Goal: Navigation & Orientation: Find specific page/section

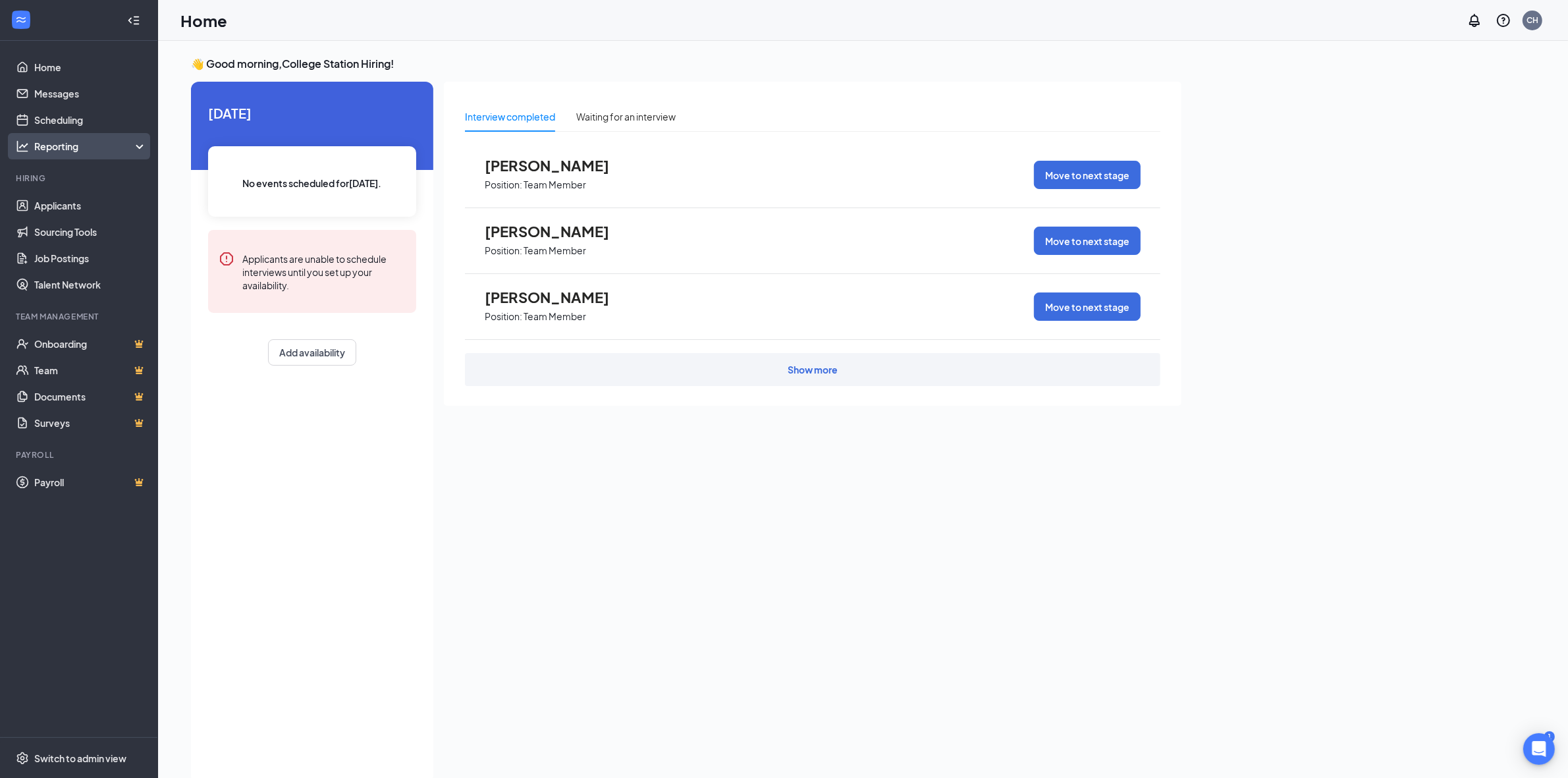
click at [100, 144] on div "Reporting" at bounding box center [90, 146] width 113 height 13
click at [68, 230] on link "Applicants" at bounding box center [90, 232] width 113 height 26
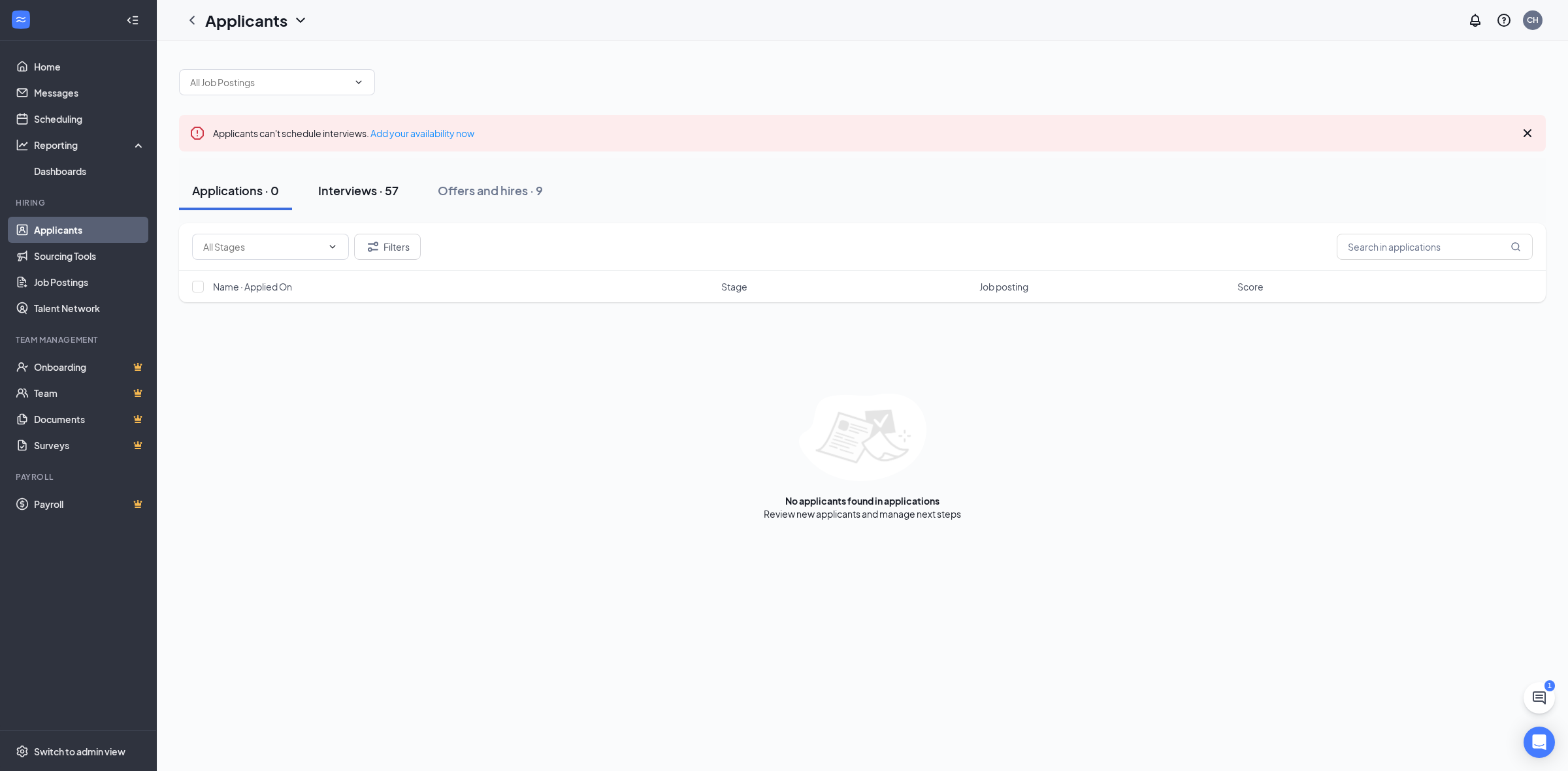
click at [333, 175] on button "Interviews · 57" at bounding box center [358, 190] width 107 height 39
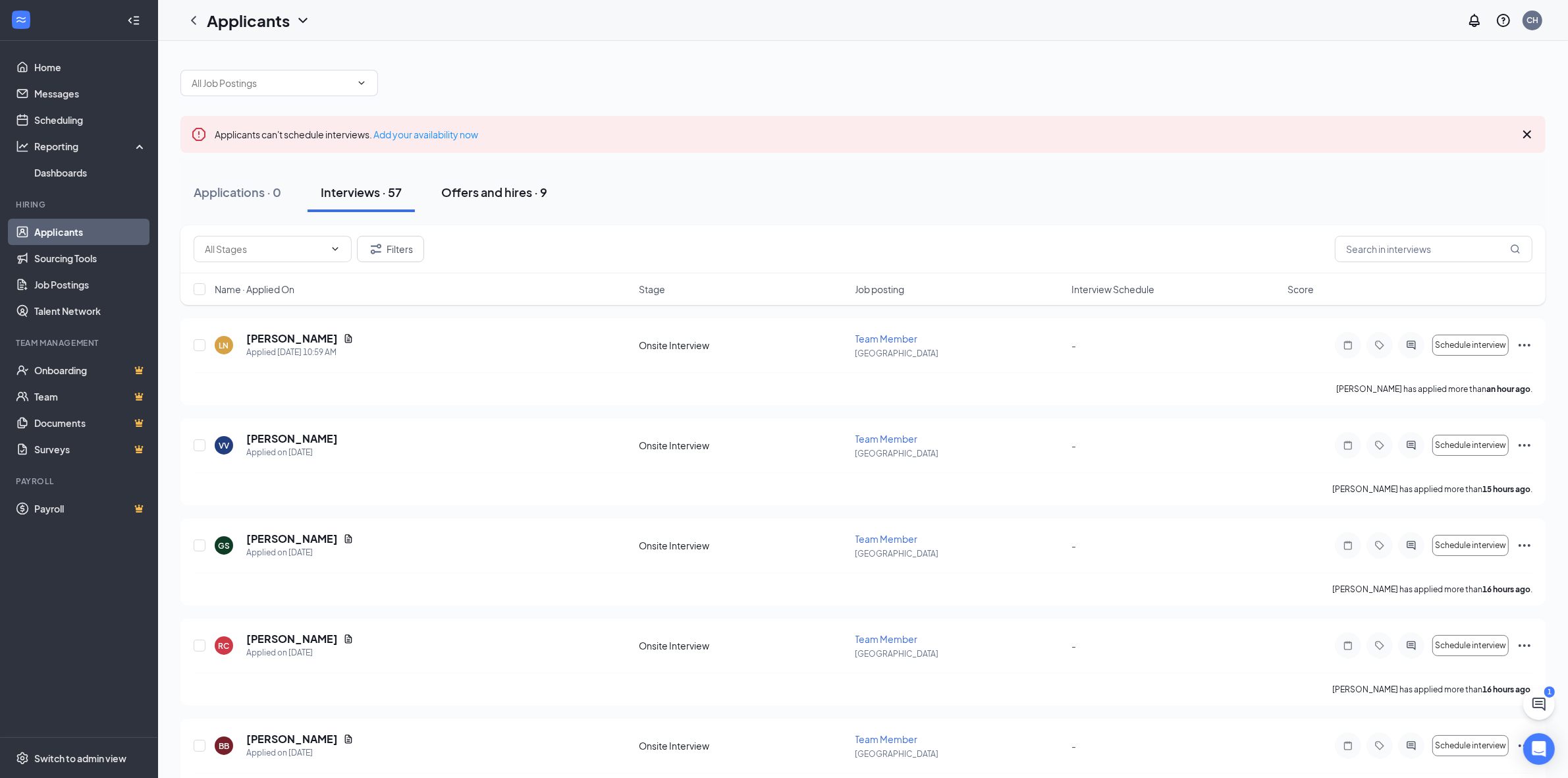
click at [479, 199] on div "Offers and hires · 9" at bounding box center [494, 192] width 106 height 17
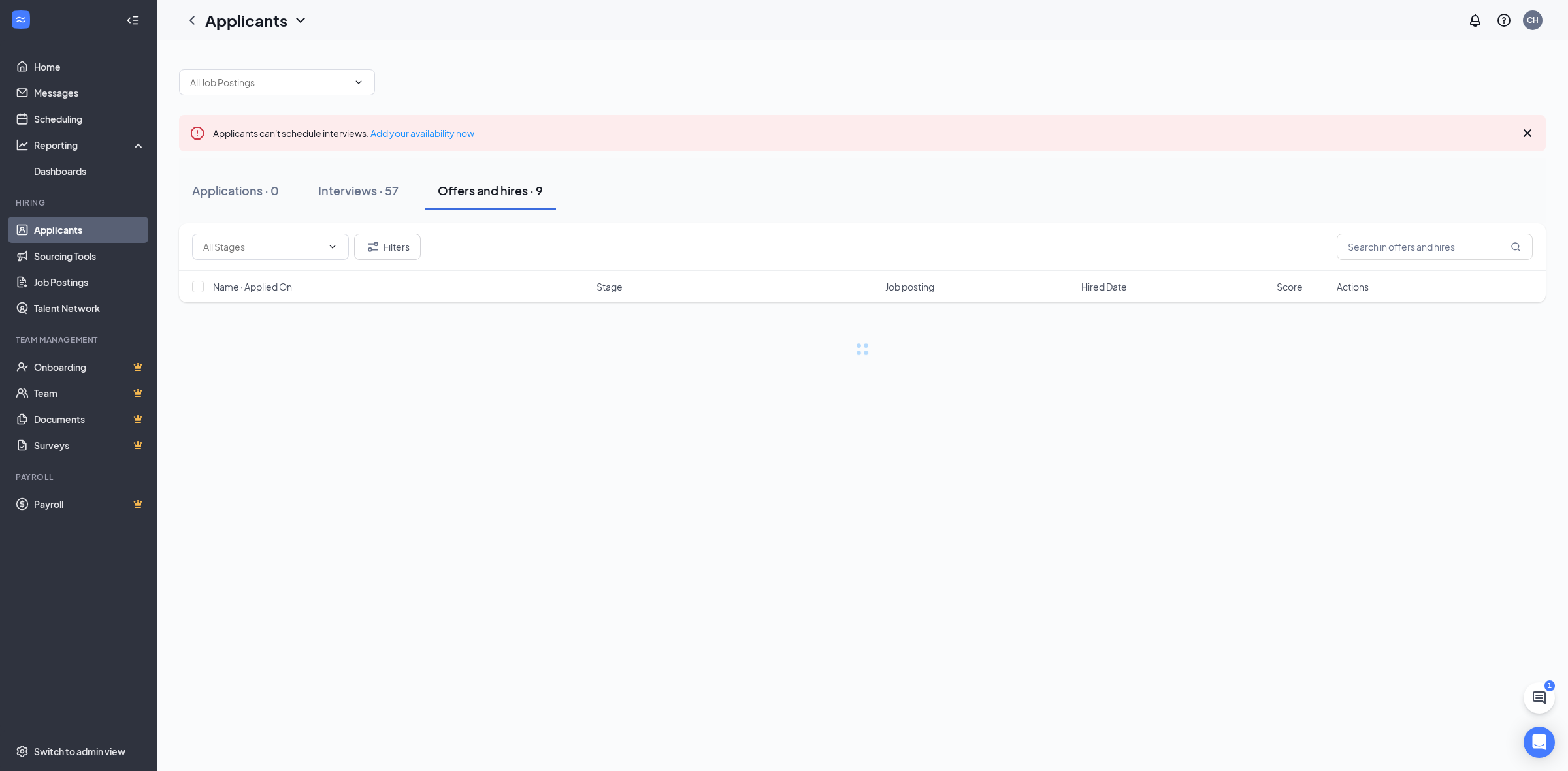
click at [309, 21] on div "Applicants CH" at bounding box center [862, 20] width 1411 height 41
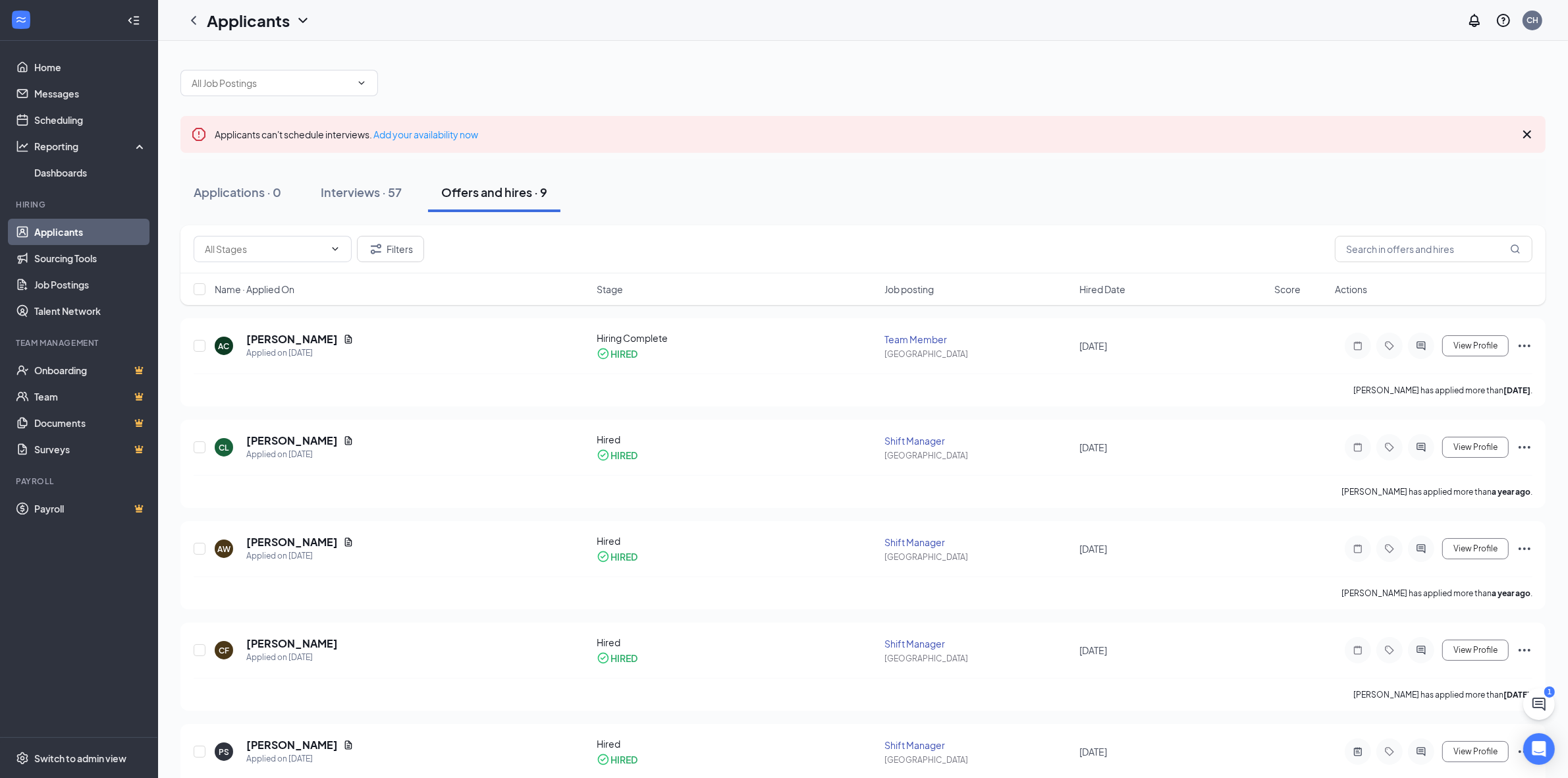
click at [305, 20] on icon "ChevronDown" at bounding box center [302, 20] width 9 height 5
click at [198, 21] on icon "ChevronLeft" at bounding box center [193, 20] width 16 height 16
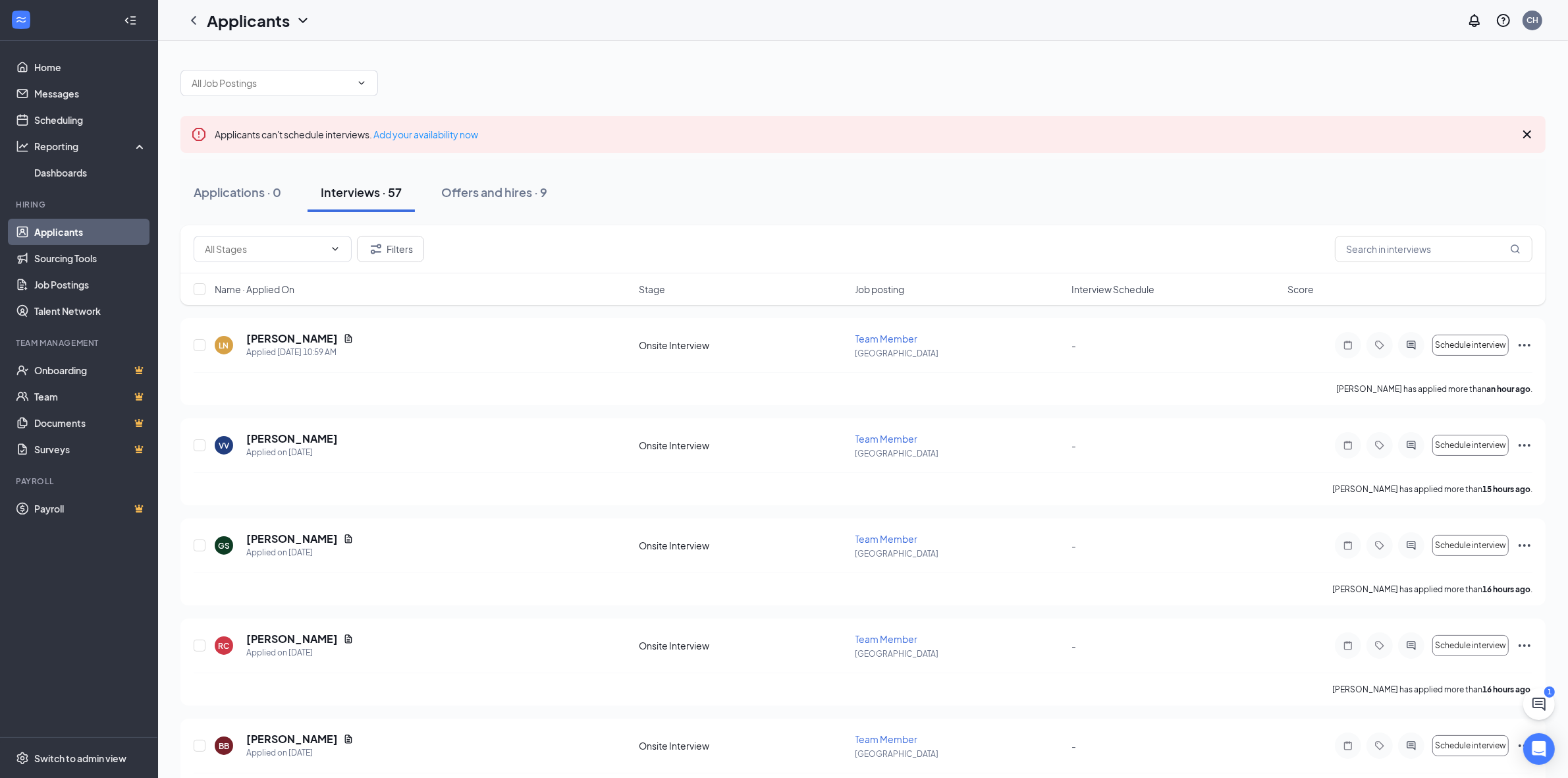
click at [134, 20] on icon "Collapse" at bounding box center [133, 20] width 5 height 9
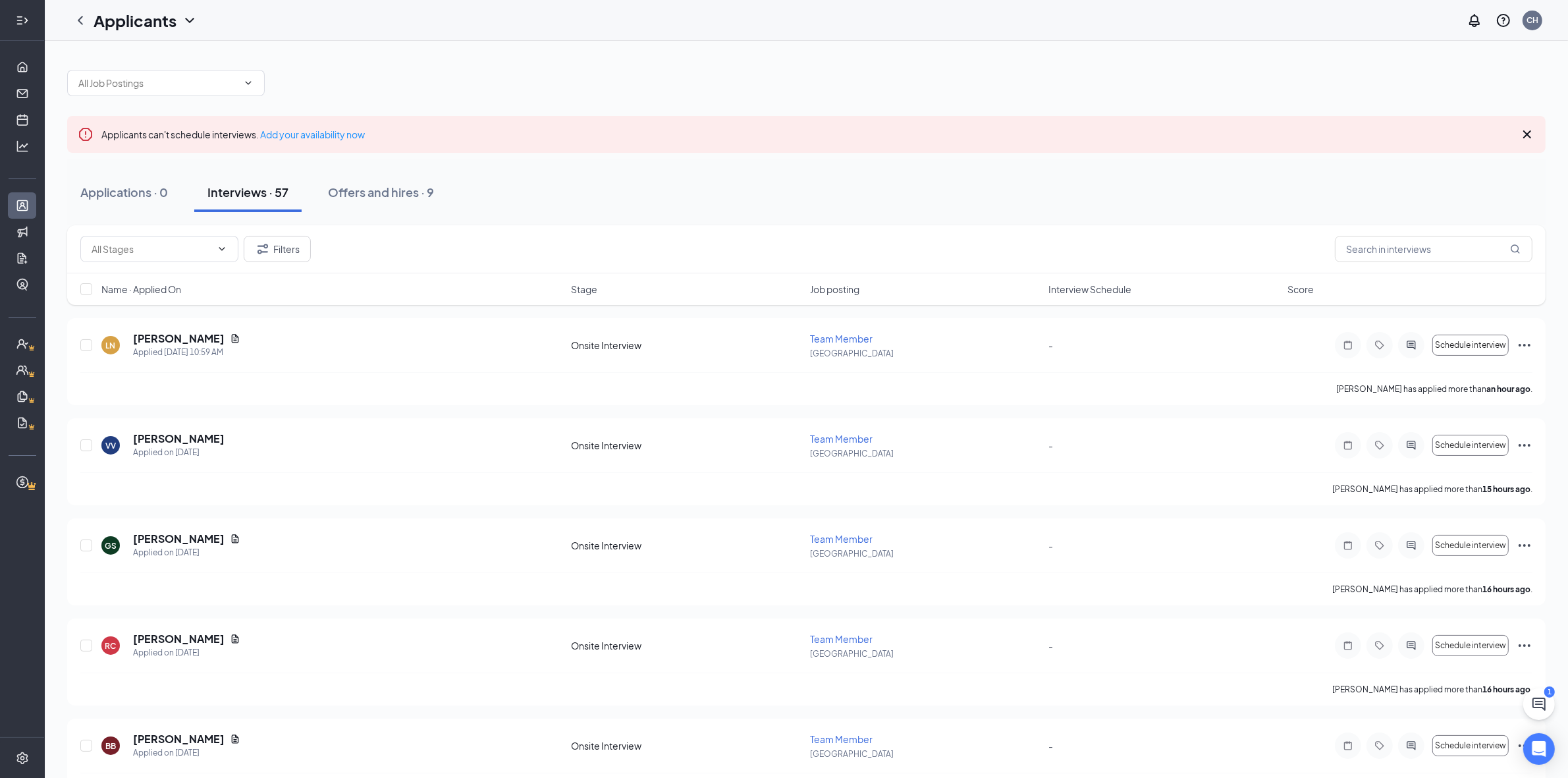
click at [23, 20] on icon "Expand" at bounding box center [22, 20] width 13 height 13
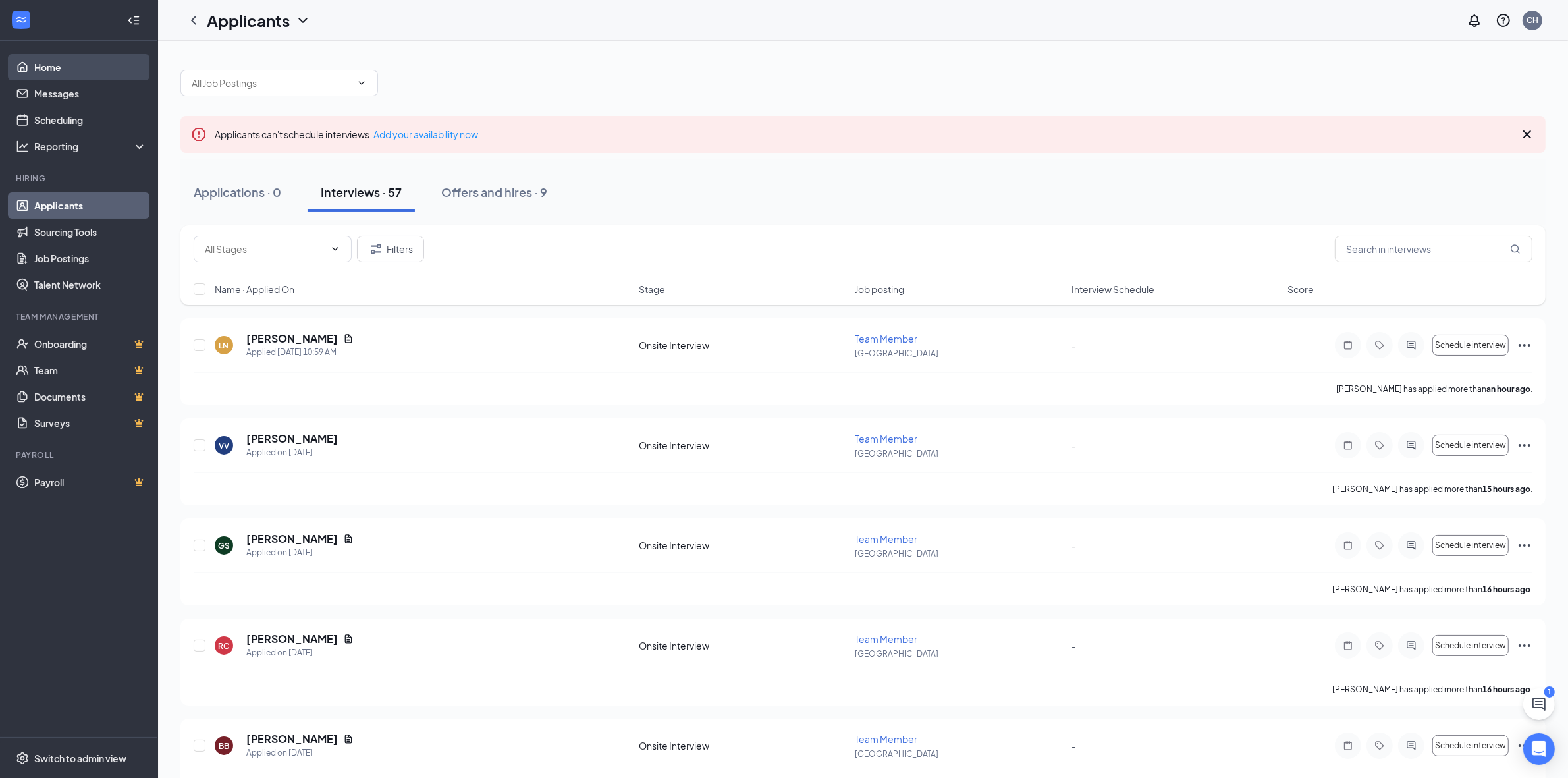
click at [43, 67] on link "Home" at bounding box center [90, 67] width 113 height 26
